Goal: Task Accomplishment & Management: Manage account settings

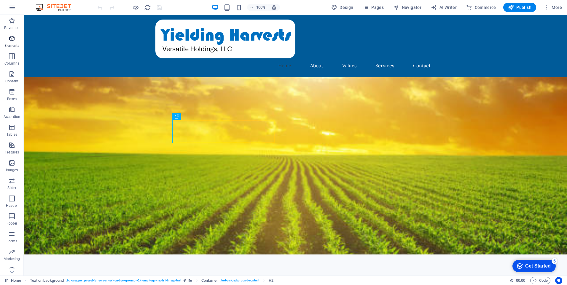
click at [15, 44] on p "Elements" at bounding box center [11, 45] width 15 height 5
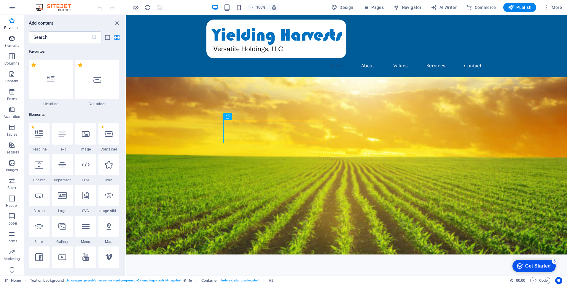
click at [13, 42] on span "Elements" at bounding box center [12, 42] width 24 height 14
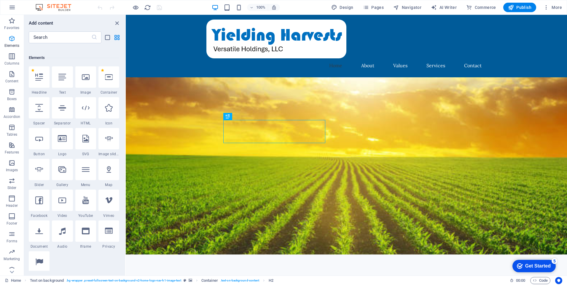
scroll to position [63, 0]
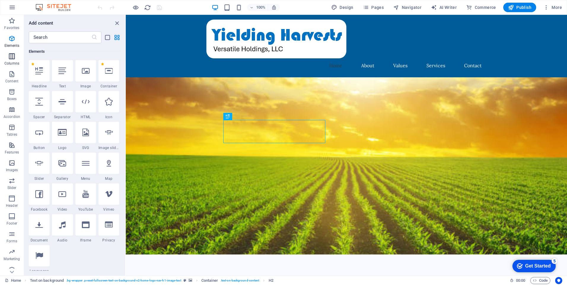
click at [10, 59] on icon "button" at bounding box center [11, 56] width 7 height 7
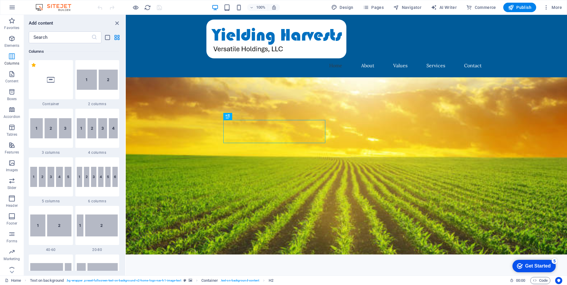
scroll to position [293, 0]
click at [10, 74] on icon "button" at bounding box center [11, 74] width 7 height 7
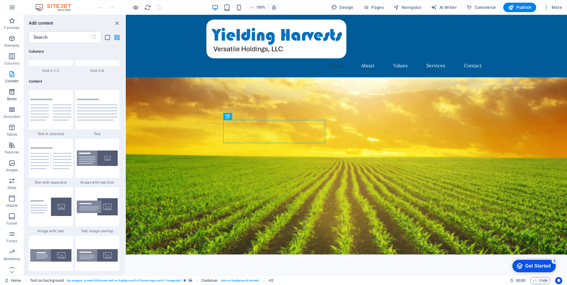
scroll to position [1037, 0]
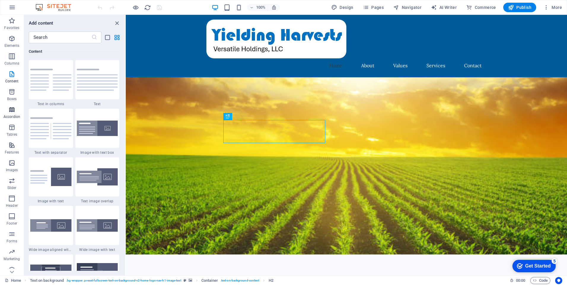
click at [12, 110] on icon "button" at bounding box center [11, 109] width 7 height 7
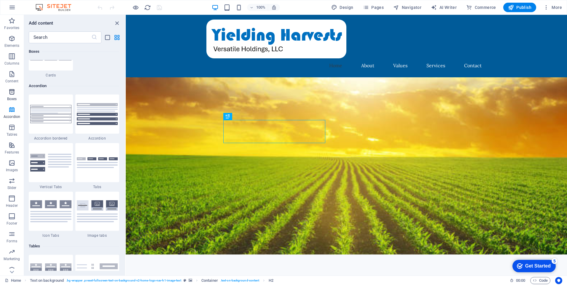
scroll to position [1892, 0]
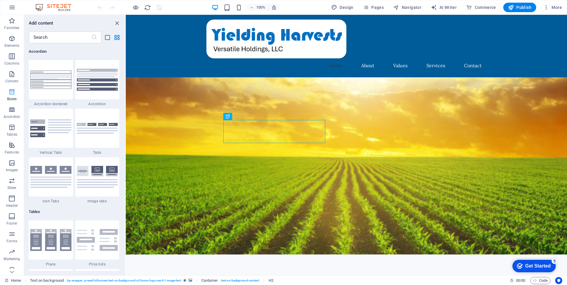
click at [14, 92] on icon "button" at bounding box center [11, 91] width 7 height 7
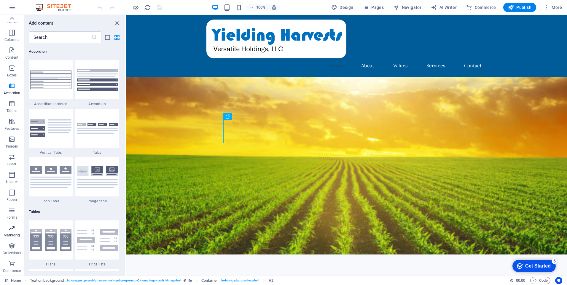
click at [12, 232] on span "Marketing" at bounding box center [12, 232] width 24 height 14
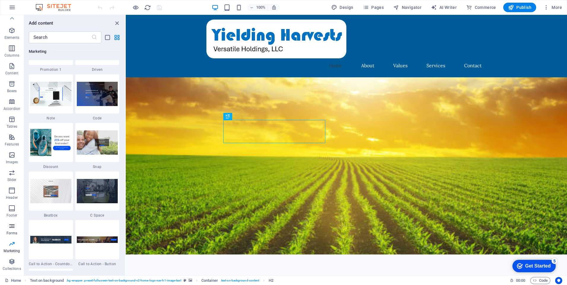
scroll to position [0, 0]
click at [14, 234] on icon "button" at bounding box center [11, 234] width 7 height 7
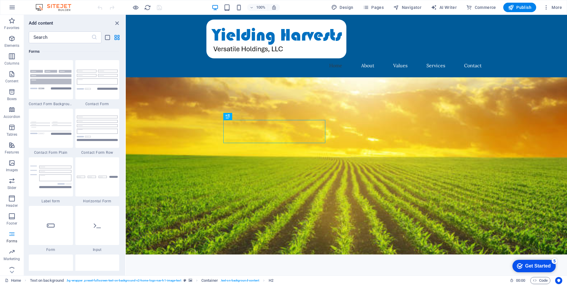
scroll to position [4327, 0]
click at [8, 77] on icon "button" at bounding box center [11, 74] width 7 height 7
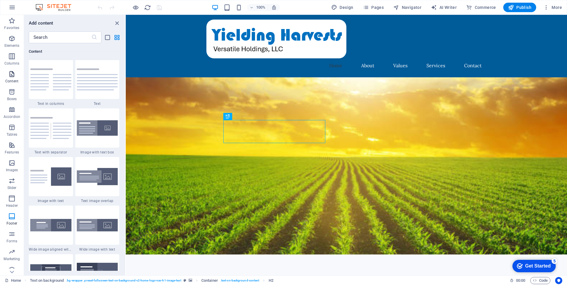
scroll to position [1037, 0]
click at [368, 7] on icon "button" at bounding box center [366, 7] width 6 height 6
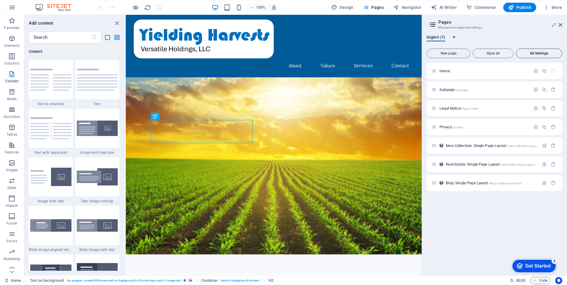
click at [542, 56] on button "All Settings" at bounding box center [539, 53] width 46 height 9
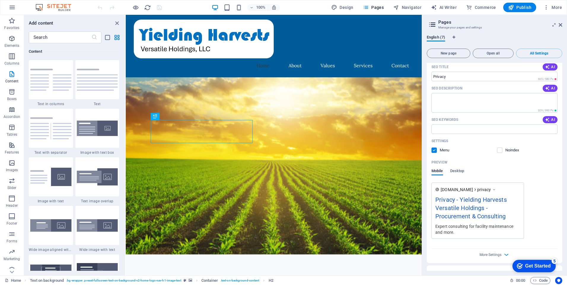
scroll to position [840, 0]
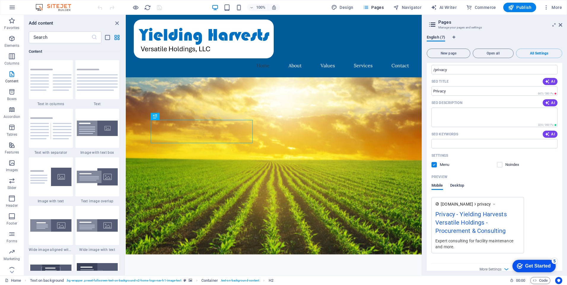
click at [459, 182] on span "Desktop" at bounding box center [457, 186] width 14 height 8
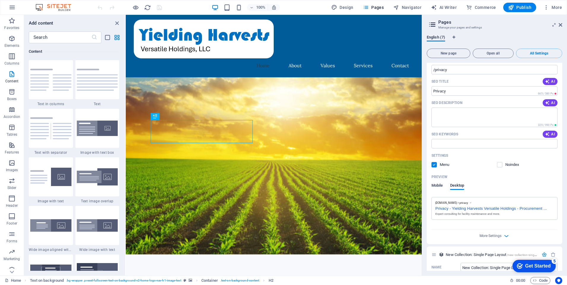
click at [438, 182] on span "Mobile" at bounding box center [437, 186] width 12 height 8
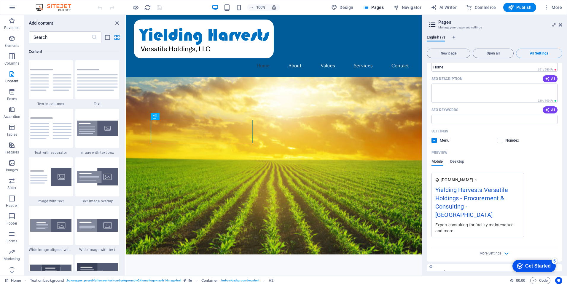
scroll to position [128, 0]
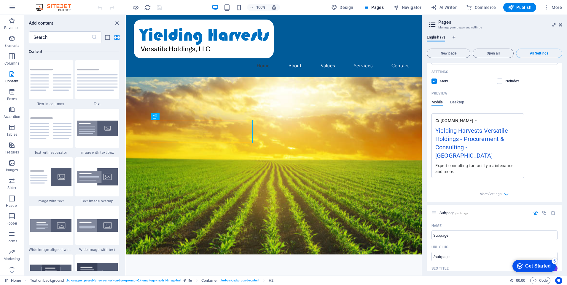
click at [483, 148] on div "Yielding Harvests Versatile Holdings - Procurement & Consulting - [GEOGRAPHIC_D…" at bounding box center [477, 144] width 85 height 36
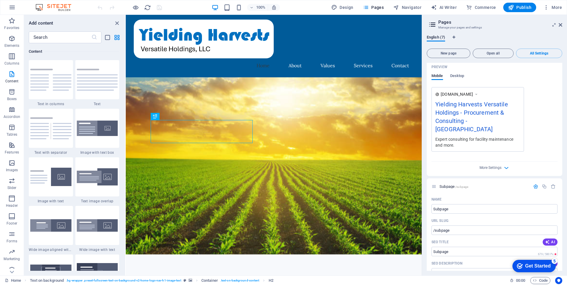
scroll to position [119, 0]
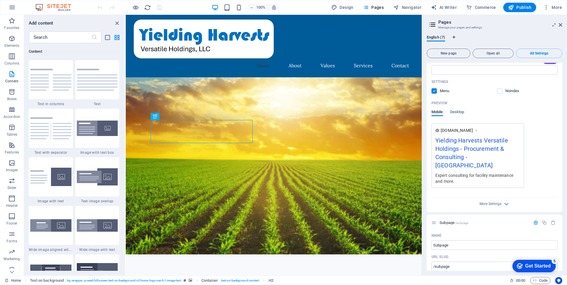
click at [473, 155] on div "Yielding Harvests Versatile Holdings - Procurement & Consulting - [GEOGRAPHIC_D…" at bounding box center [477, 154] width 85 height 36
click at [504, 201] on icon "button" at bounding box center [506, 204] width 7 height 7
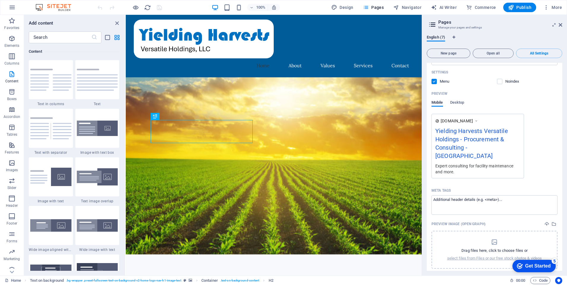
scroll to position [89, 0]
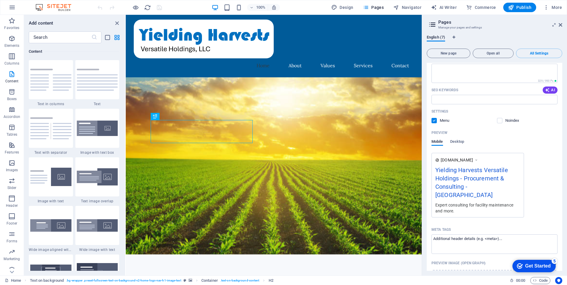
click at [478, 190] on div "Yielding Harvests Versatile Holdings - Procurement & Consulting - [GEOGRAPHIC_D…" at bounding box center [477, 184] width 85 height 36
click at [477, 160] on icon at bounding box center [476, 160] width 4 height 6
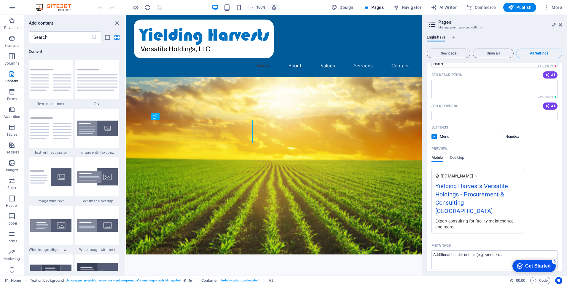
scroll to position [59, 0]
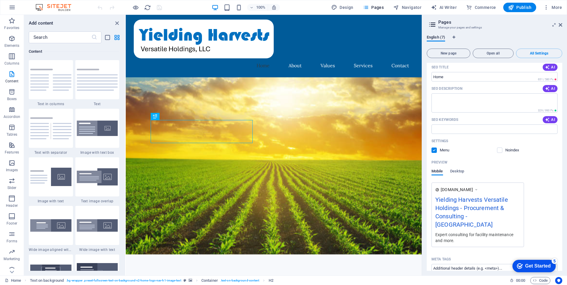
drag, startPoint x: 467, startPoint y: 217, endPoint x: 476, endPoint y: 217, distance: 9.2
click at [476, 217] on div "Yielding Harvests Versatile Holdings - Procurement & Consulting - [GEOGRAPHIC_D…" at bounding box center [477, 213] width 85 height 36
click at [475, 217] on div "Yielding Harvests Versatile Holdings - Procurement & Consulting - [GEOGRAPHIC_D…" at bounding box center [477, 213] width 85 height 36
click at [461, 189] on span "[DOMAIN_NAME]" at bounding box center [456, 190] width 32 height 6
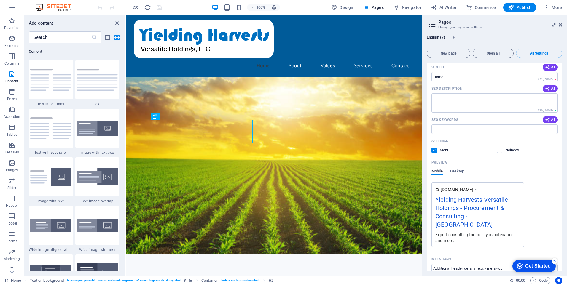
click at [465, 169] on div "Mobile Desktop" at bounding box center [494, 174] width 126 height 11
click at [461, 170] on span "Desktop" at bounding box center [457, 172] width 14 height 8
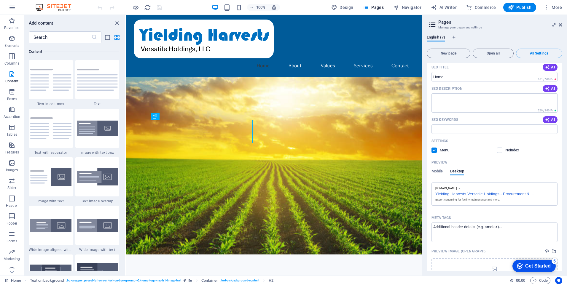
click at [532, 195] on div "Yielding Harvests Versatile Holdings - Procurement & ..." at bounding box center [494, 193] width 118 height 6
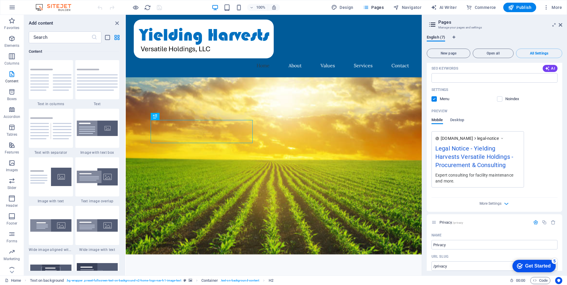
scroll to position [711, 0]
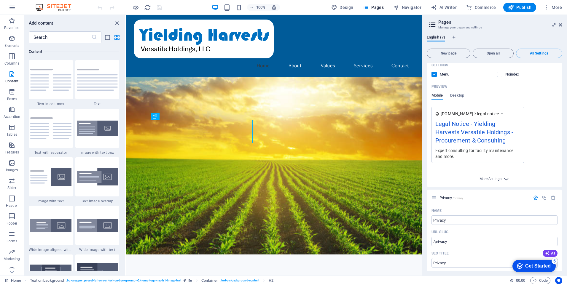
click at [498, 179] on span "More Settings" at bounding box center [490, 179] width 22 height 4
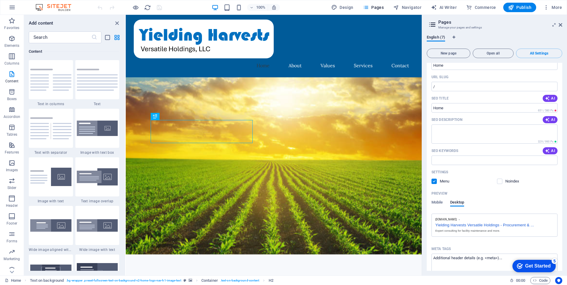
scroll to position [0, 0]
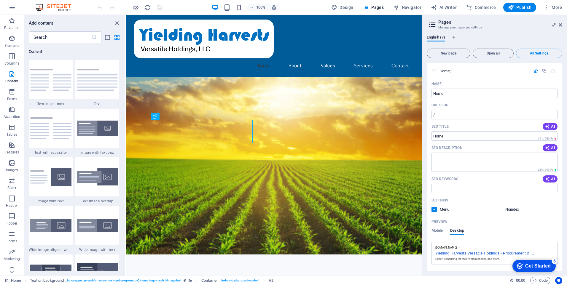
click at [433, 25] on icon at bounding box center [432, 24] width 9 height 8
click at [432, 25] on icon at bounding box center [432, 24] width 9 height 8
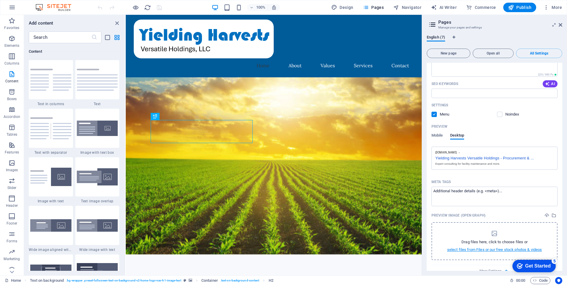
scroll to position [119, 0]
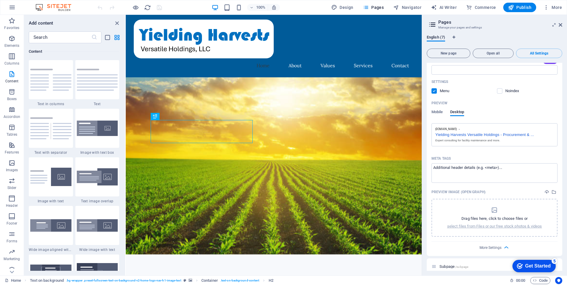
click at [433, 91] on label at bounding box center [433, 90] width 5 height 5
click at [0, 0] on input "checkbox" at bounding box center [0, 0] width 0 height 0
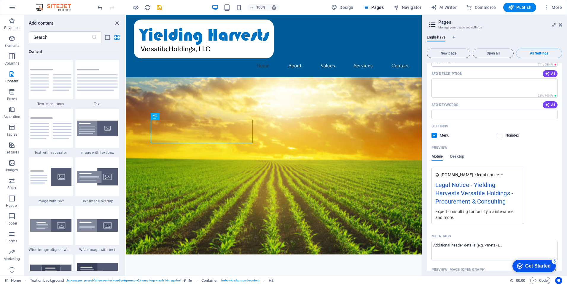
scroll to position [652, 0]
click at [441, 143] on p "Preview" at bounding box center [439, 145] width 16 height 5
click at [440, 146] on p "Preview" at bounding box center [439, 145] width 16 height 5
click at [455, 153] on span "Desktop" at bounding box center [457, 155] width 14 height 8
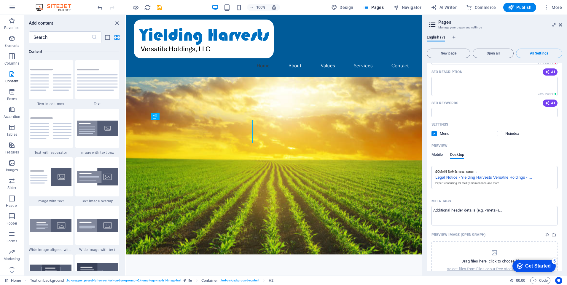
click at [437, 155] on span "Mobile" at bounding box center [437, 155] width 12 height 8
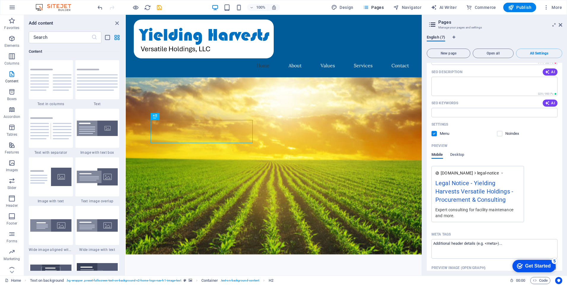
click at [433, 134] on label at bounding box center [433, 133] width 5 height 5
click at [0, 0] on input "checkbox" at bounding box center [0, 0] width 0 height 0
click at [434, 135] on label at bounding box center [433, 133] width 5 height 5
click at [0, 0] on input "checkbox" at bounding box center [0, 0] width 0 height 0
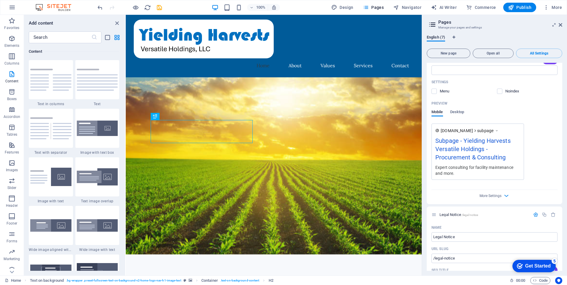
scroll to position [385, 0]
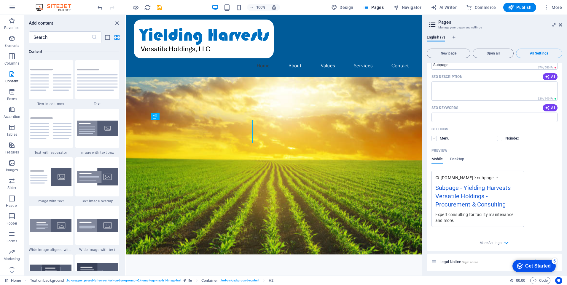
click at [435, 137] on label at bounding box center [433, 138] width 5 height 5
click at [0, 0] on input "checkbox" at bounding box center [0, 0] width 0 height 0
click at [456, 159] on span "Desktop" at bounding box center [457, 160] width 14 height 8
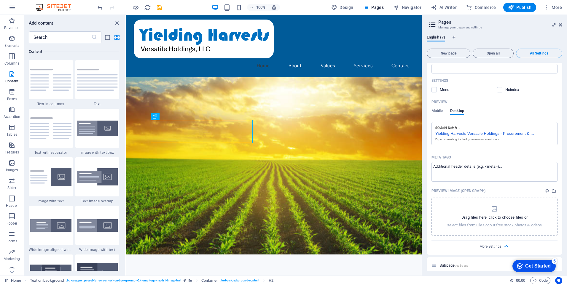
scroll to position [89, 0]
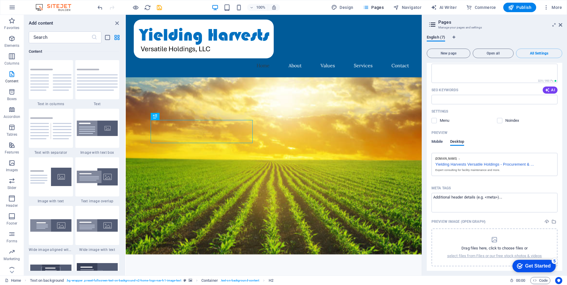
click at [435, 143] on span "Mobile" at bounding box center [437, 142] width 12 height 8
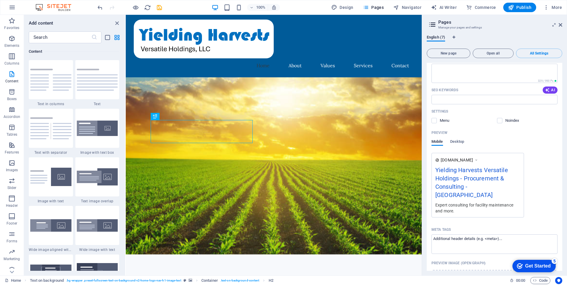
click at [474, 184] on div "Yielding Harvests Versatile Holdings - Procurement & Consulting - [GEOGRAPHIC_D…" at bounding box center [477, 184] width 85 height 36
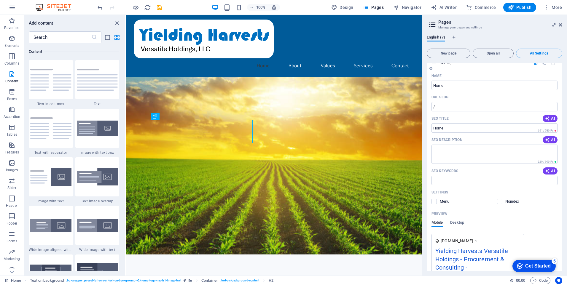
scroll to position [0, 0]
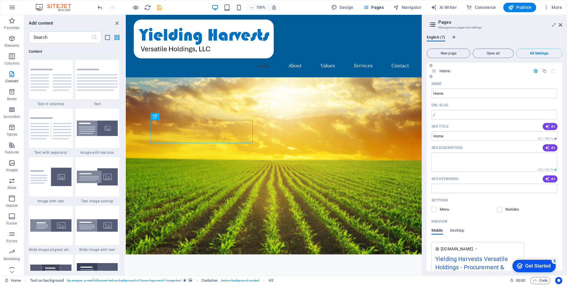
click at [434, 71] on icon at bounding box center [433, 70] width 5 height 5
click at [534, 71] on icon "button" at bounding box center [535, 70] width 5 height 5
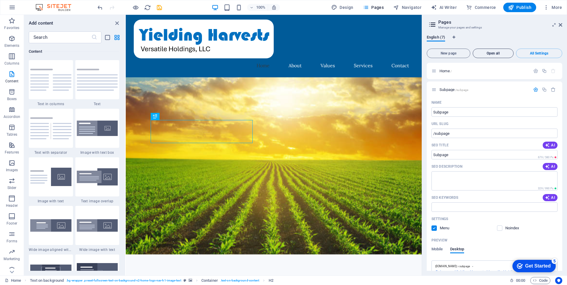
click at [486, 55] on span "Open all" at bounding box center [493, 54] width 36 height 4
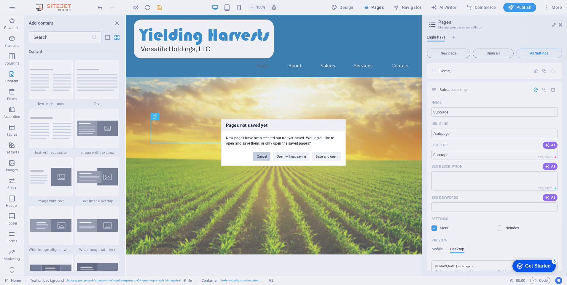
click at [267, 156] on button "Cancel" at bounding box center [261, 156] width 17 height 9
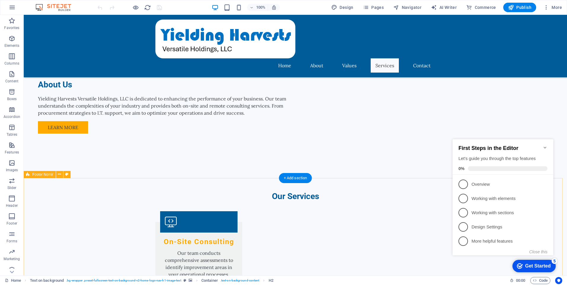
scroll to position [496, 0]
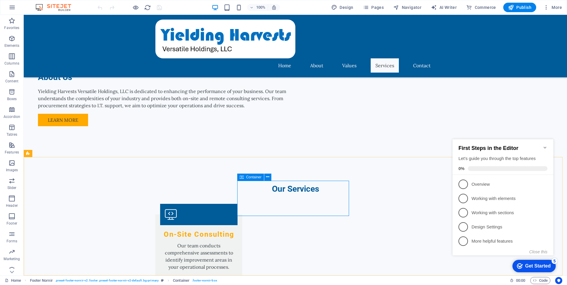
click at [247, 178] on span "Container" at bounding box center [253, 177] width 15 height 4
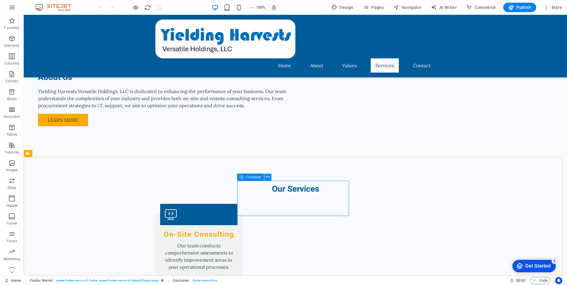
click at [267, 176] on icon at bounding box center [267, 177] width 3 height 6
click at [268, 178] on icon at bounding box center [267, 177] width 3 height 6
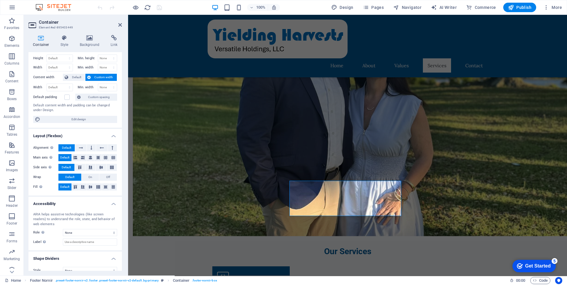
scroll to position [0, 0]
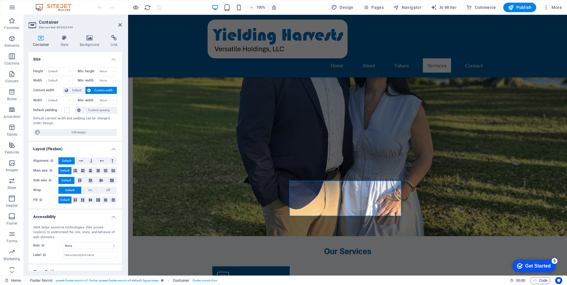
click at [39, 40] on icon at bounding box center [40, 38] width 25 height 6
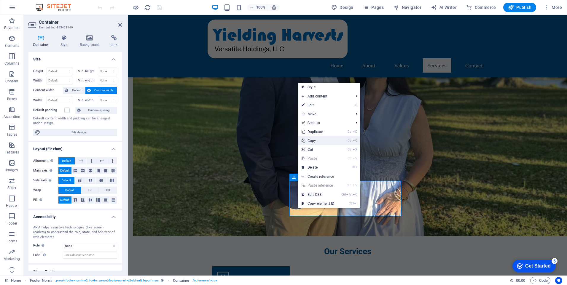
click at [319, 140] on link "Ctrl C Copy" at bounding box center [318, 140] width 40 height 9
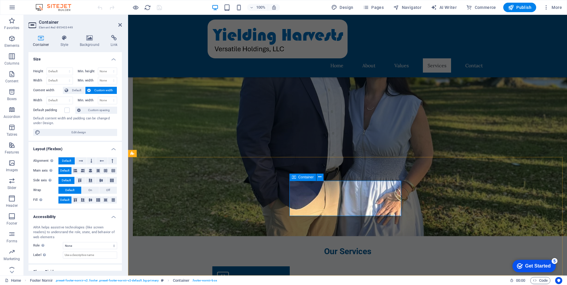
click at [296, 178] on div "Container" at bounding box center [302, 177] width 27 height 7
click at [320, 178] on icon at bounding box center [319, 177] width 3 height 6
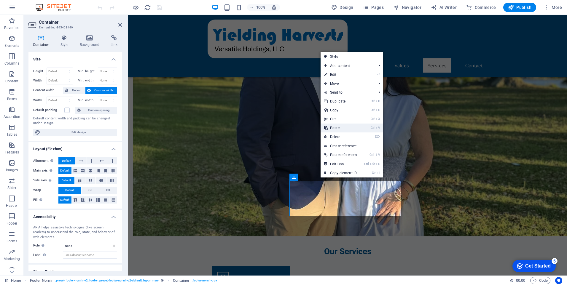
click at [337, 130] on link "Ctrl V Paste" at bounding box center [340, 128] width 40 height 9
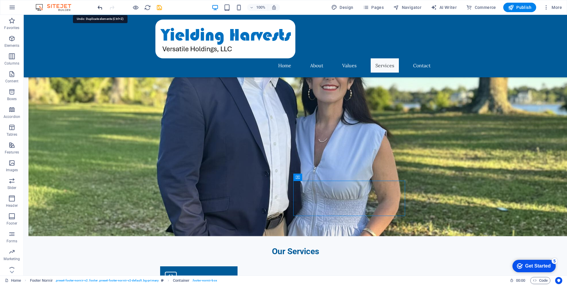
click at [100, 9] on icon "undo" at bounding box center [100, 7] width 7 height 7
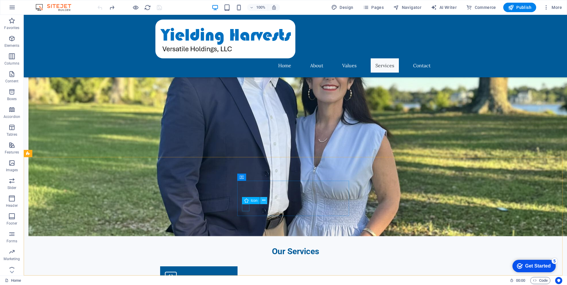
click at [265, 200] on icon at bounding box center [263, 200] width 3 height 6
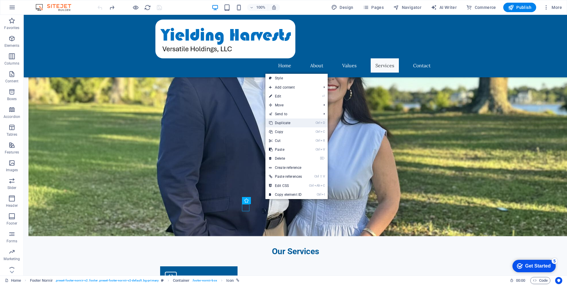
click at [286, 125] on link "Ctrl D Duplicate" at bounding box center [285, 123] width 40 height 9
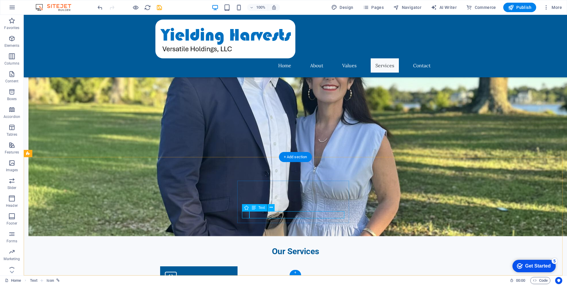
drag, startPoint x: 318, startPoint y: 215, endPoint x: 314, endPoint y: 215, distance: 3.9
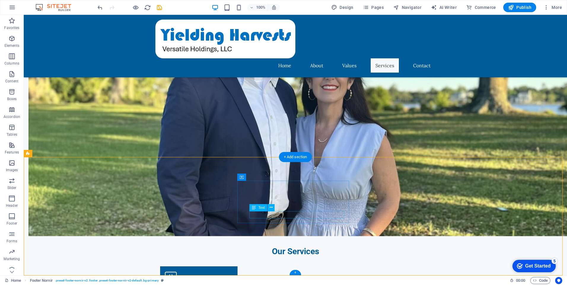
drag, startPoint x: 259, startPoint y: 214, endPoint x: 255, endPoint y: 216, distance: 4.4
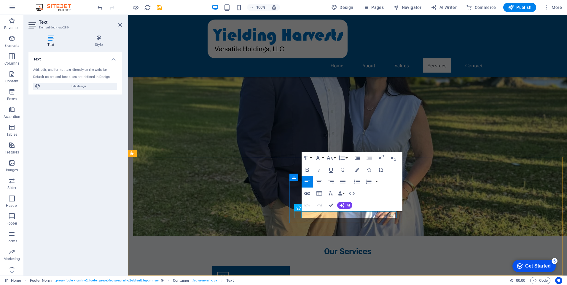
drag, startPoint x: 315, startPoint y: 215, endPoint x: 299, endPoint y: 215, distance: 16.0
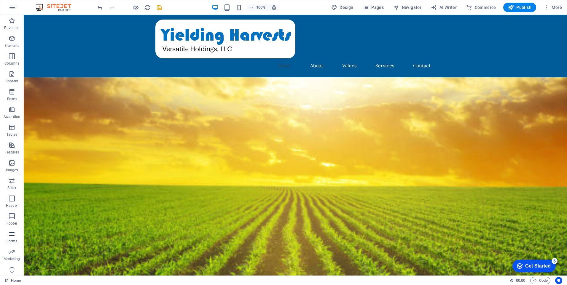
scroll to position [24, 0]
click at [13, 210] on icon "button" at bounding box center [11, 210] width 7 height 7
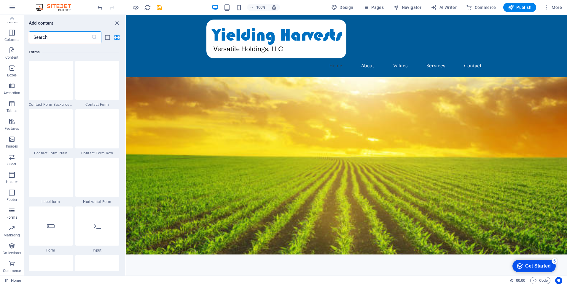
scroll to position [4327, 0]
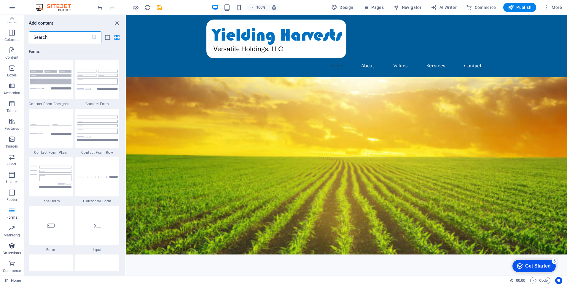
click at [12, 250] on span "Collections" at bounding box center [12, 249] width 24 height 14
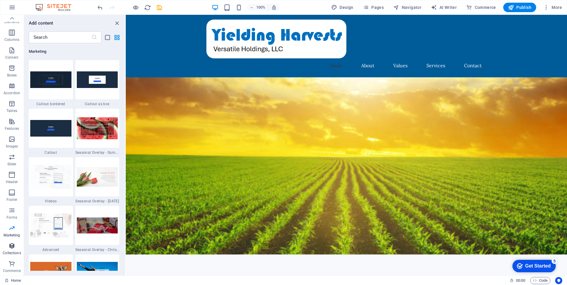
scroll to position [5426, 0]
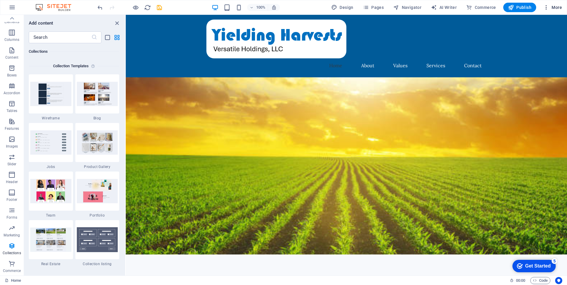
click at [554, 6] on span "More" at bounding box center [552, 7] width 19 height 6
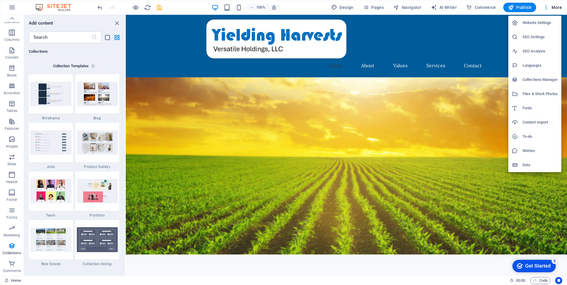
click at [538, 22] on h6 "Website Settings" at bounding box center [539, 22] width 35 height 7
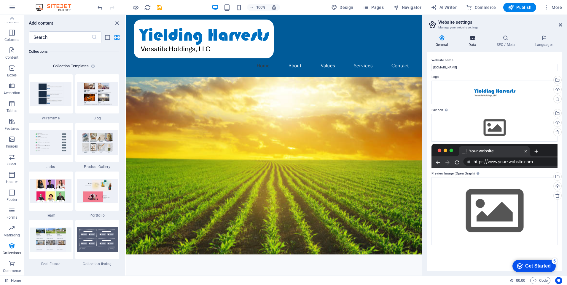
click at [470, 39] on icon at bounding box center [472, 38] width 26 height 6
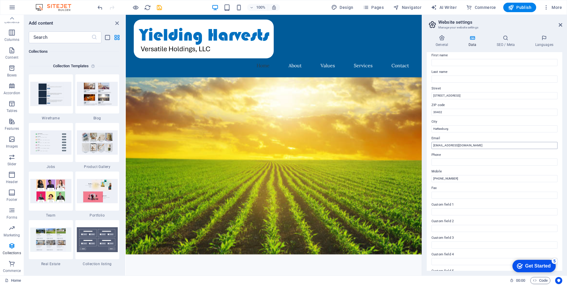
scroll to position [0, 0]
click at [505, 42] on h4 "SEO / Meta" at bounding box center [506, 41] width 39 height 12
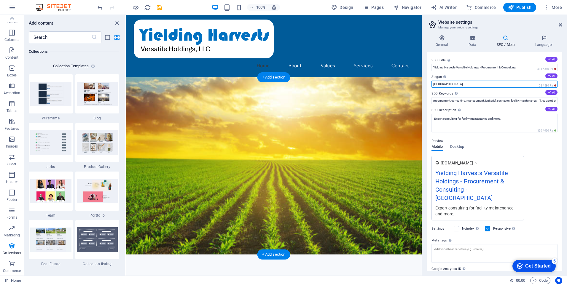
drag, startPoint x: 578, startPoint y: 97, endPoint x: 416, endPoint y: 83, distance: 163.0
click at [454, 84] on input "[GEOGRAPHIC_DATA]" at bounding box center [494, 84] width 126 height 7
type input "B"
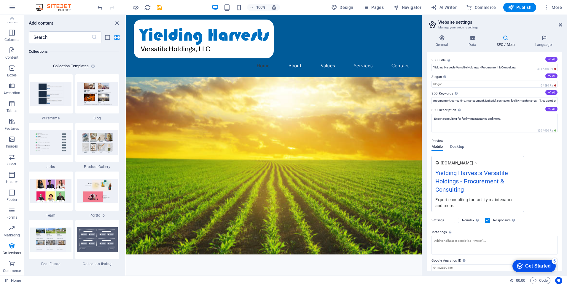
scroll to position [22, 0]
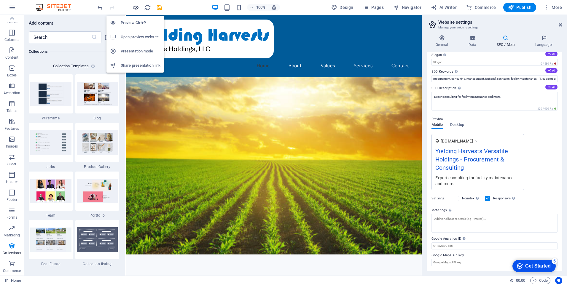
click at [133, 7] on icon "button" at bounding box center [135, 7] width 7 height 7
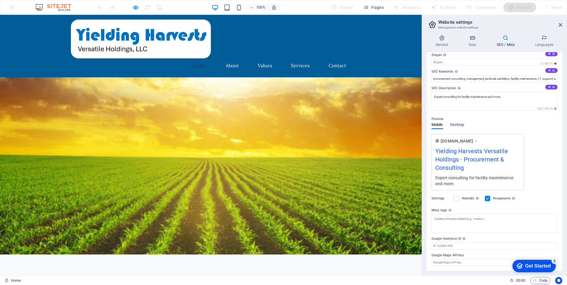
scroll to position [0, 0]
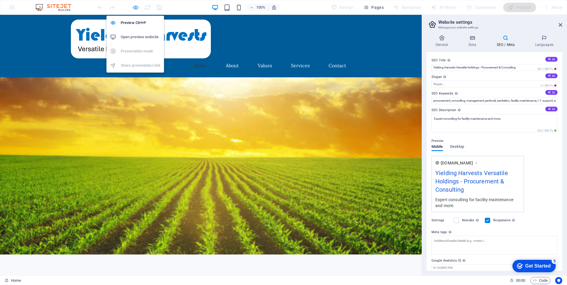
click at [134, 7] on icon "button" at bounding box center [135, 7] width 7 height 7
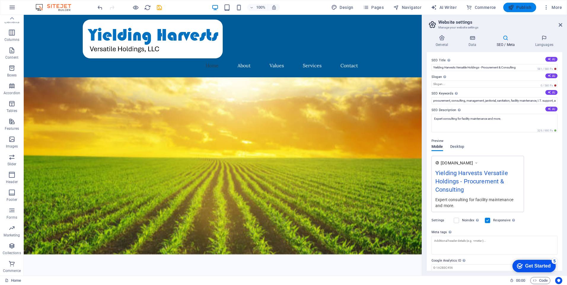
click at [515, 9] on span "Publish" at bounding box center [519, 7] width 23 height 6
